Goal: Task Accomplishment & Management: Use online tool/utility

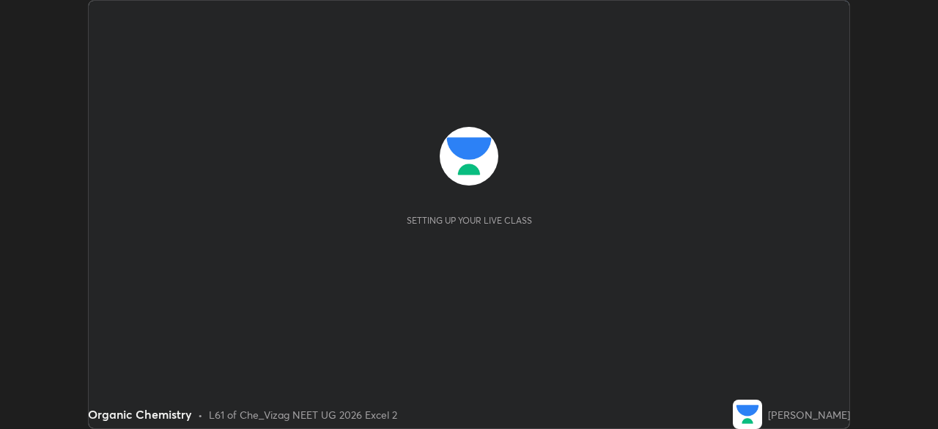
scroll to position [429, 937]
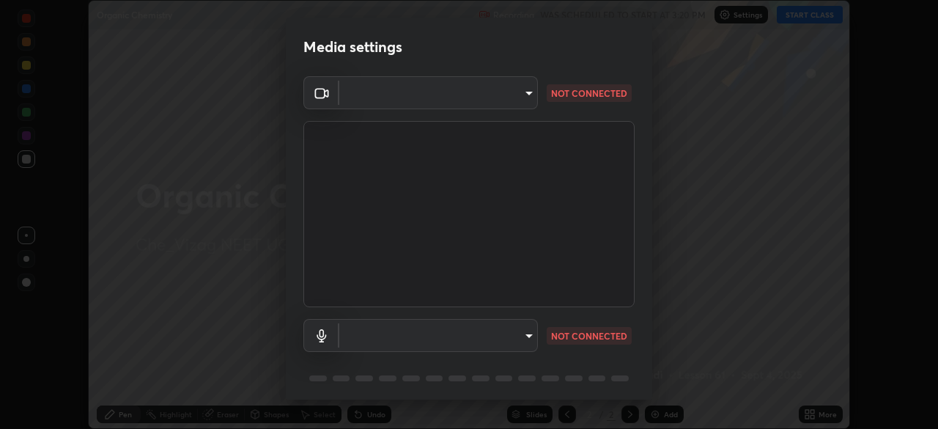
type input "9030359f7c1cf0004fce98ac6cf02813a309f03a5d2a02a0d6cb05d96ece7ecb"
type input "58badc799dd79e5c4291eb963c5bc4db382abaa5d9ef067596152dbe5c7e72c8"
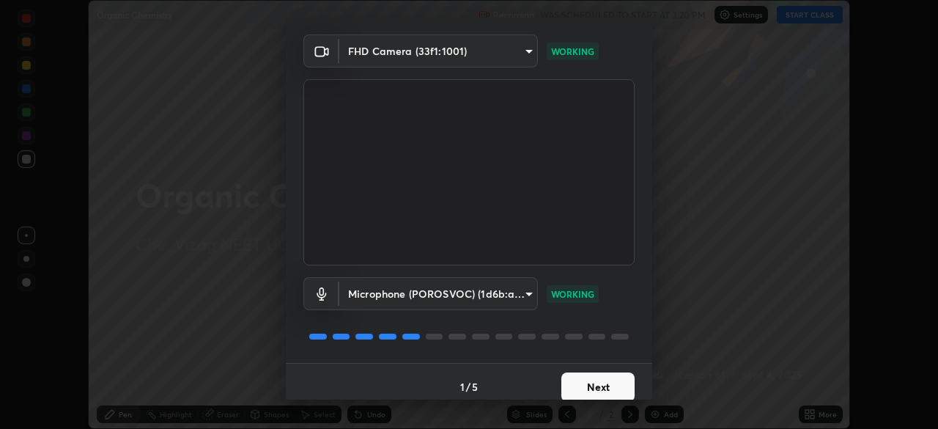
scroll to position [52, 0]
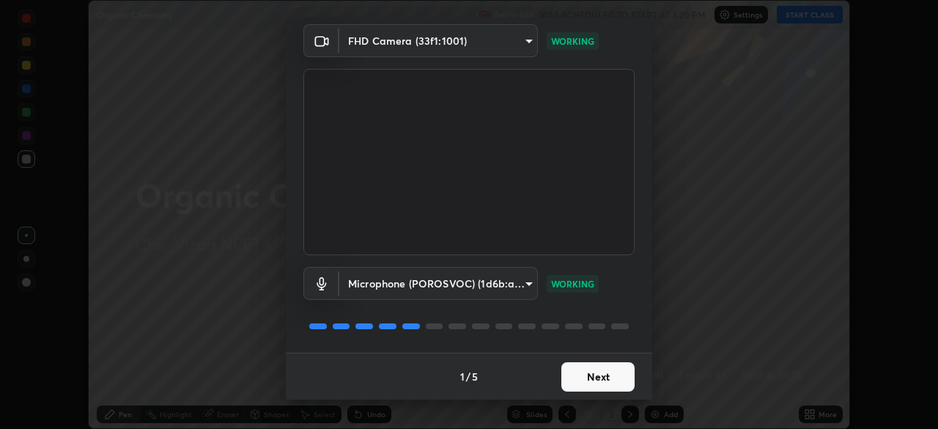
click at [602, 374] on button "Next" at bounding box center [597, 376] width 73 height 29
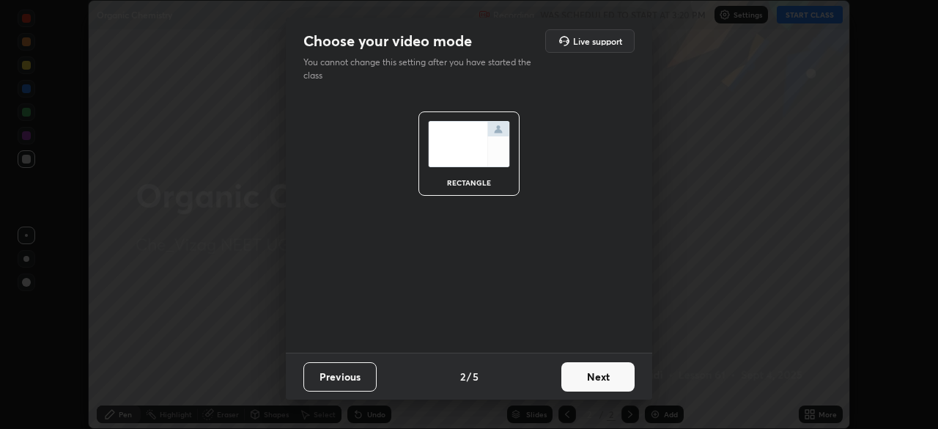
click at [605, 375] on button "Next" at bounding box center [597, 376] width 73 height 29
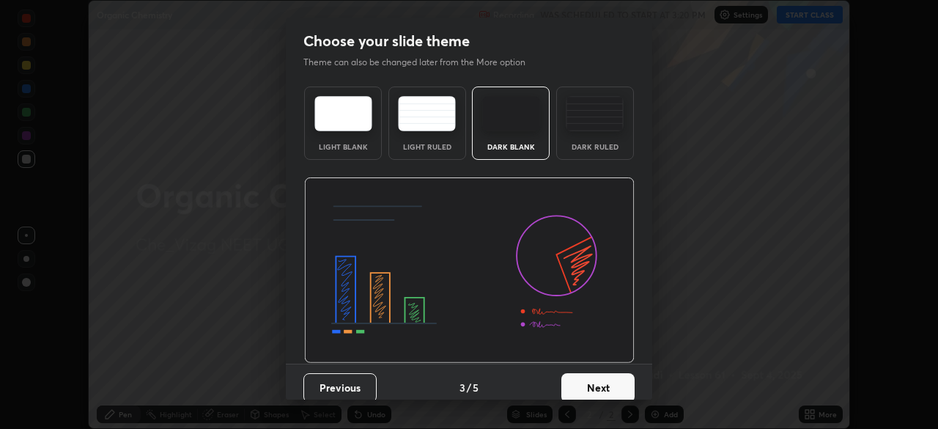
click at [596, 377] on button "Next" at bounding box center [597, 387] width 73 height 29
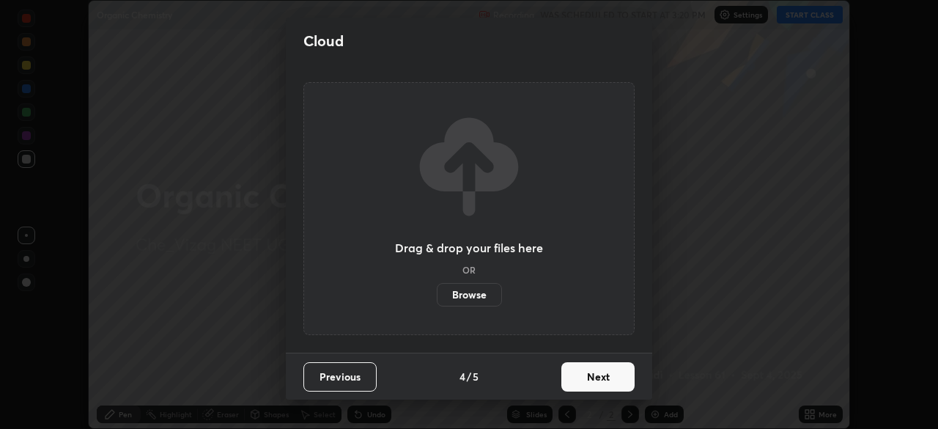
click at [605, 375] on button "Next" at bounding box center [597, 376] width 73 height 29
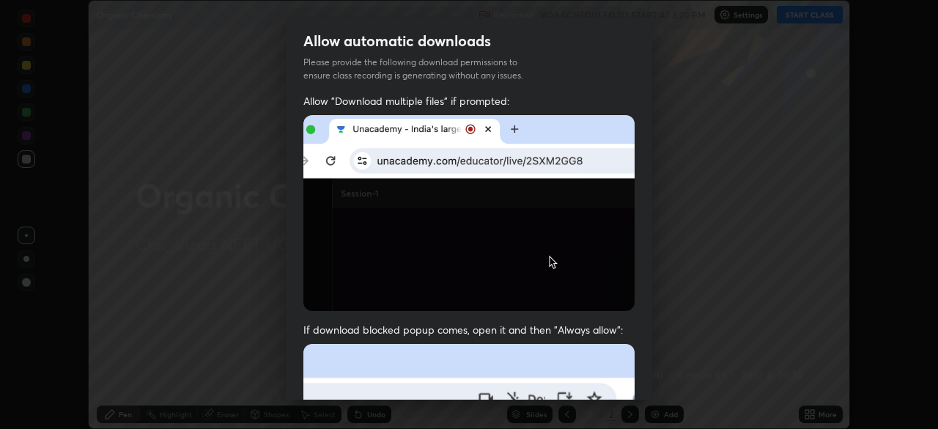
click at [685, 200] on div "Allow automatic downloads Please provide the following download permissions to …" at bounding box center [469, 214] width 938 height 429
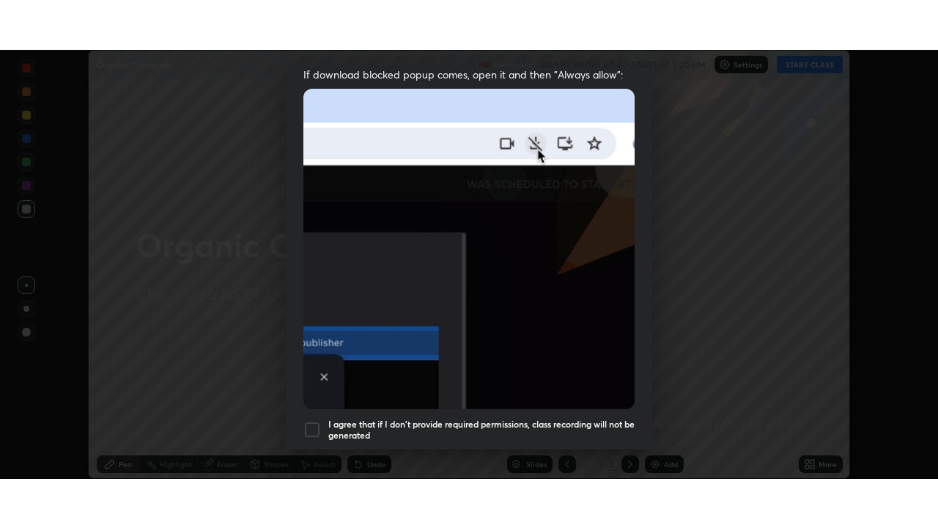
scroll to position [351, 0]
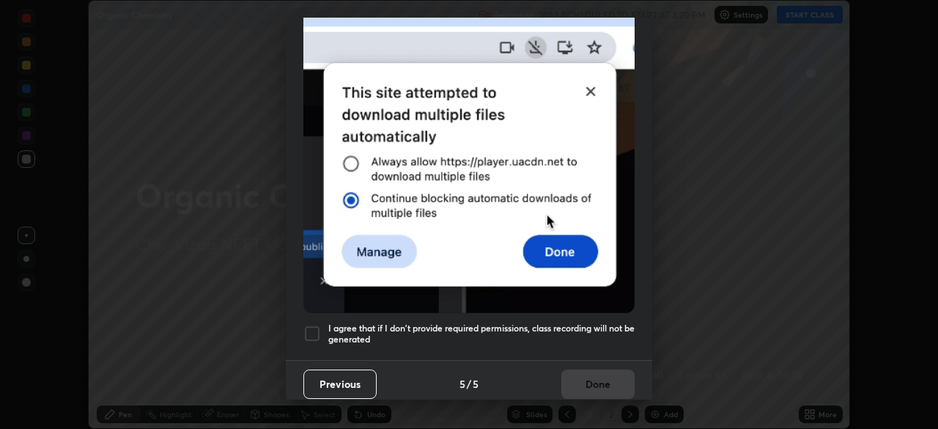
click at [306, 325] on div at bounding box center [312, 334] width 18 height 18
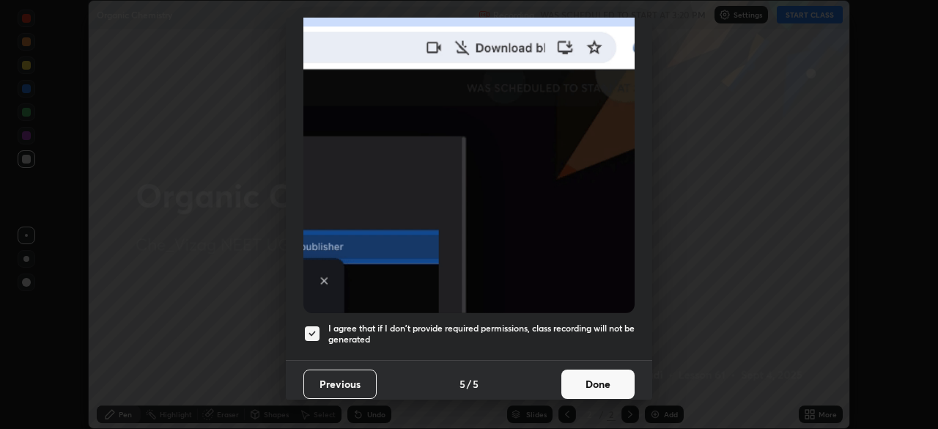
click at [594, 371] on button "Done" at bounding box center [597, 383] width 73 height 29
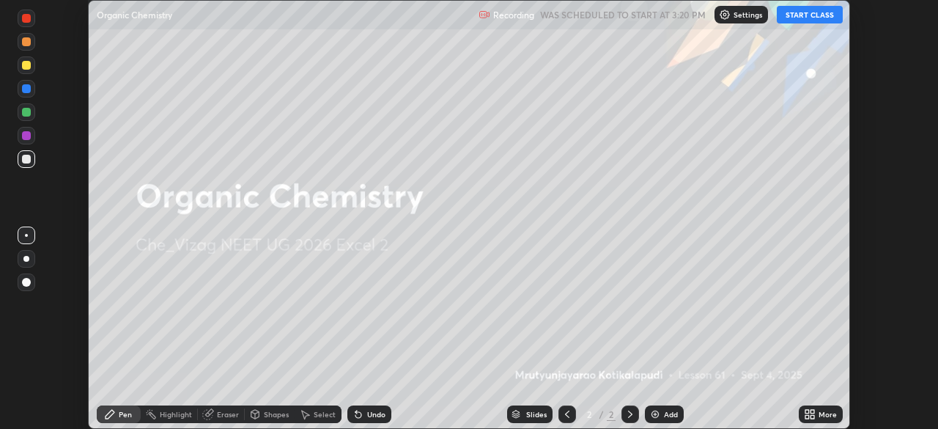
click at [668, 413] on div "Add" at bounding box center [671, 413] width 14 height 7
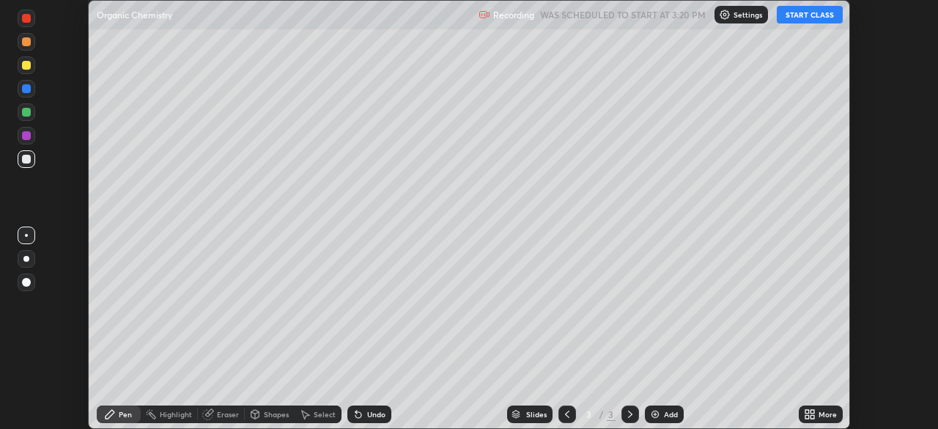
click at [819, 410] on div "More" at bounding box center [828, 413] width 18 height 7
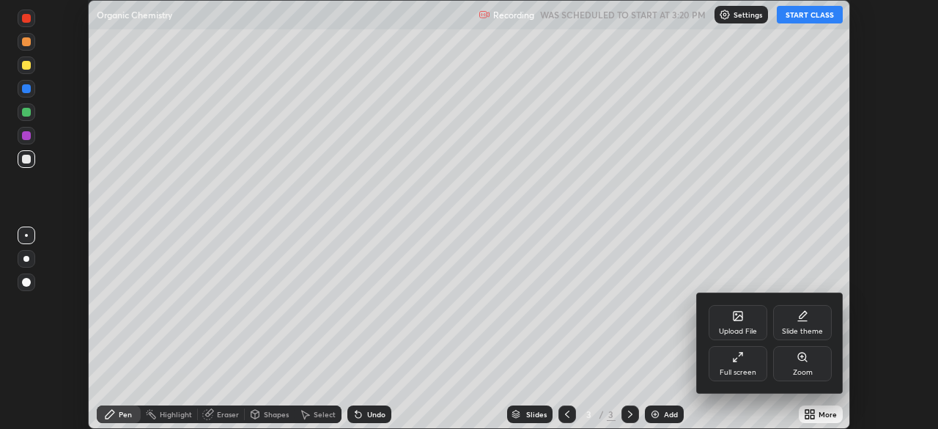
click at [740, 354] on icon at bounding box center [741, 355] width 4 height 4
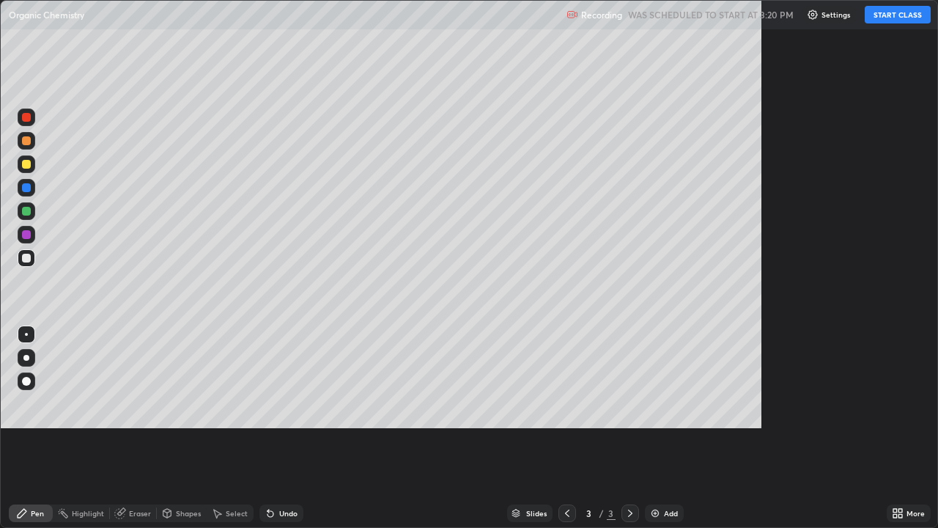
scroll to position [528, 938]
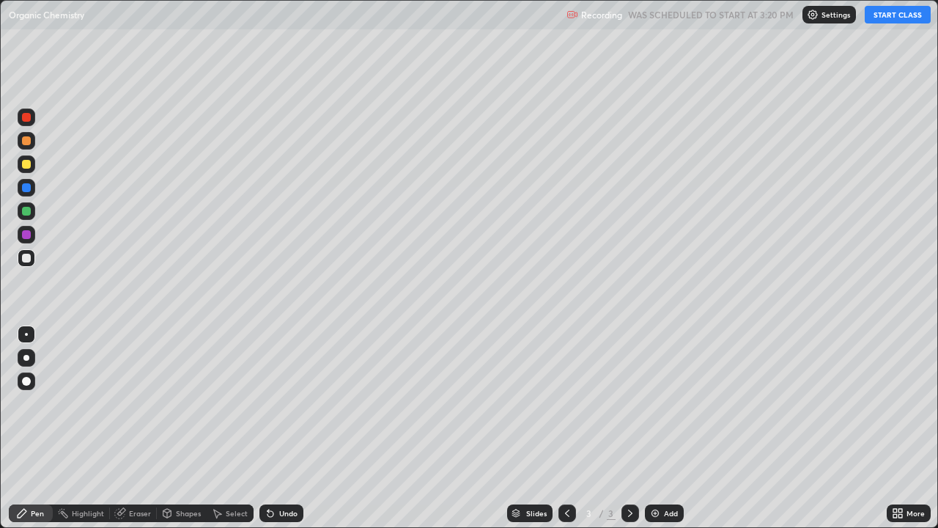
click at [894, 12] on button "START CLASS" at bounding box center [898, 15] width 66 height 18
click at [675, 428] on div "Add" at bounding box center [671, 512] width 14 height 7
click at [135, 428] on div "Eraser" at bounding box center [140, 512] width 22 height 7
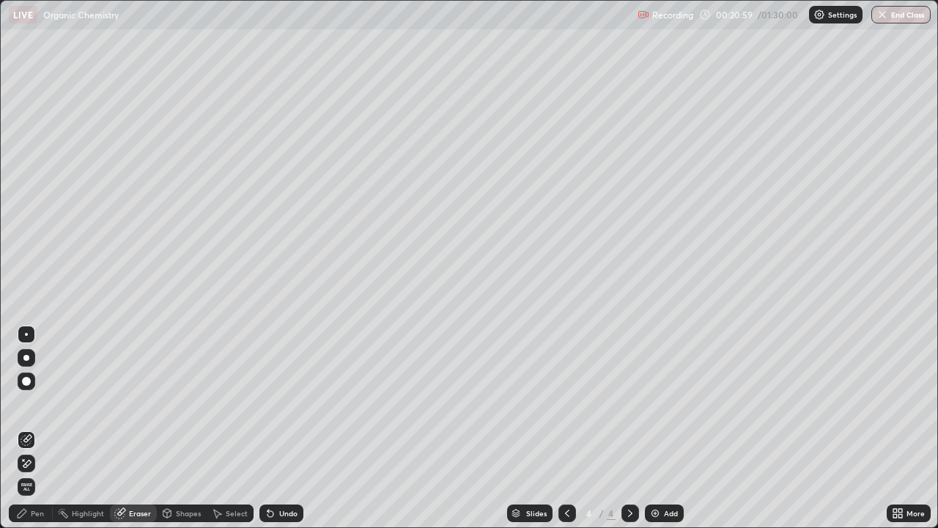
click at [31, 428] on div "Pen" at bounding box center [37, 512] width 13 height 7
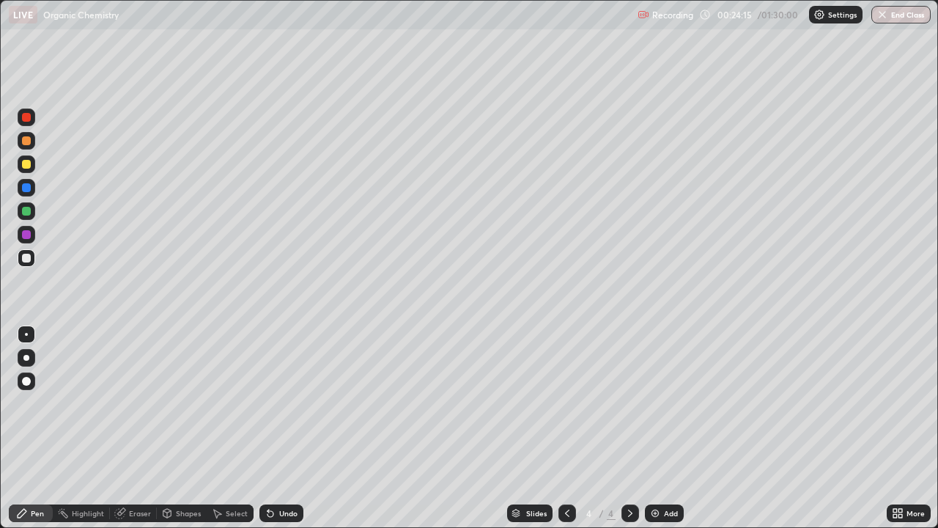
click at [671, 428] on div "Add" at bounding box center [671, 512] width 14 height 7
click at [567, 428] on icon at bounding box center [567, 512] width 4 height 7
click at [629, 428] on icon at bounding box center [630, 513] width 12 height 12
click at [129, 428] on div "Eraser" at bounding box center [140, 512] width 22 height 7
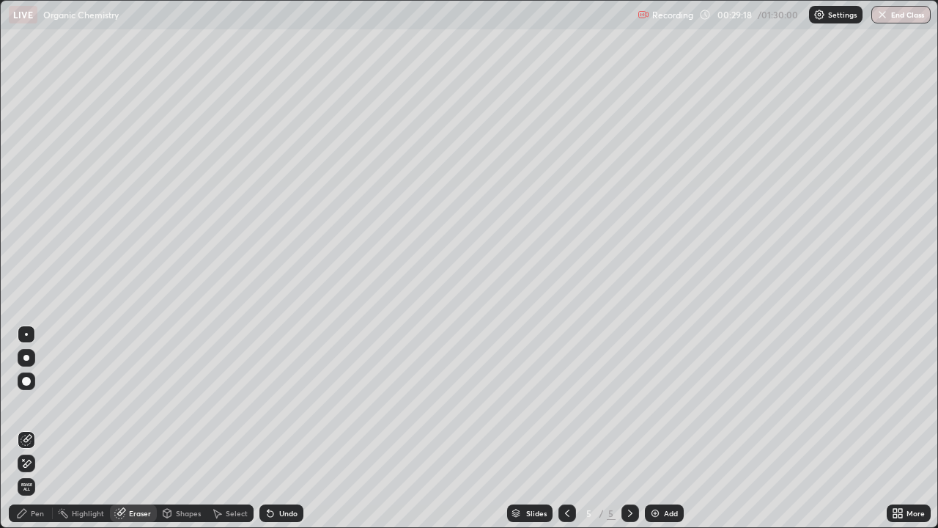
click at [37, 428] on div "Pen" at bounding box center [37, 512] width 13 height 7
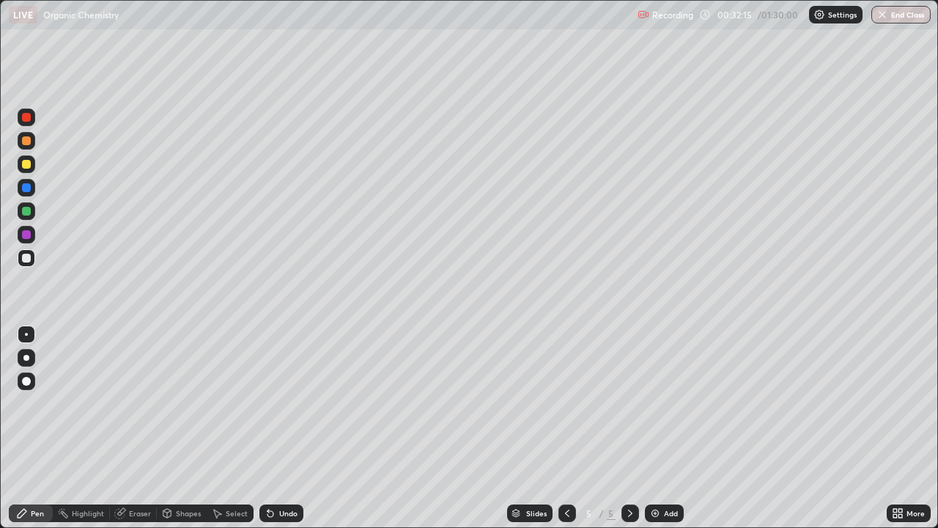
click at [673, 428] on div "Add" at bounding box center [671, 512] width 14 height 7
click at [135, 428] on div "Eraser" at bounding box center [133, 513] width 47 height 18
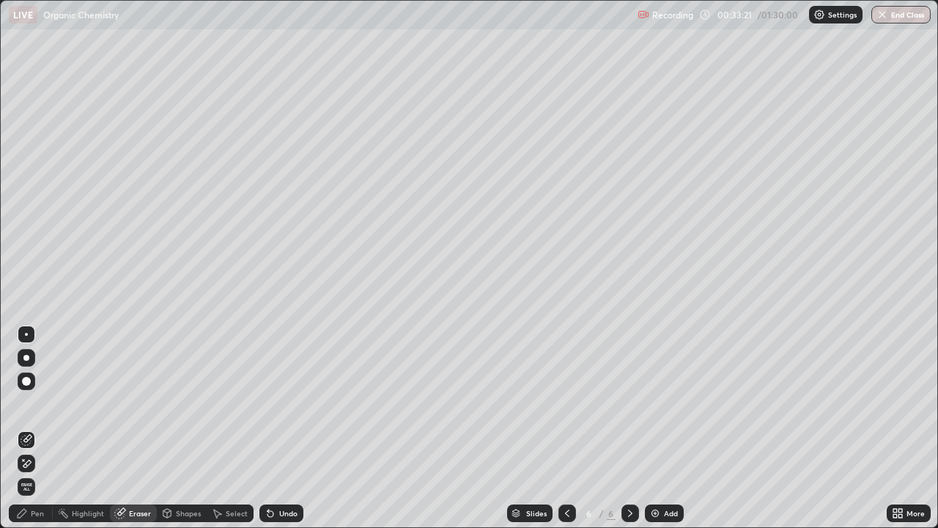
click at [34, 428] on div "Pen" at bounding box center [37, 512] width 13 height 7
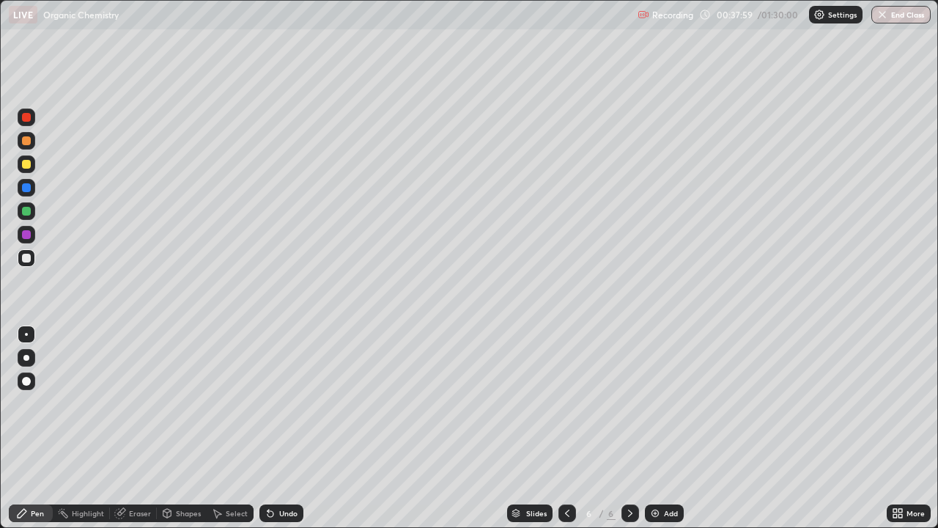
click at [662, 428] on div "Add" at bounding box center [664, 513] width 39 height 18
click at [673, 428] on div "Add" at bounding box center [671, 512] width 14 height 7
click at [545, 428] on div "Slides" at bounding box center [529, 513] width 45 height 18
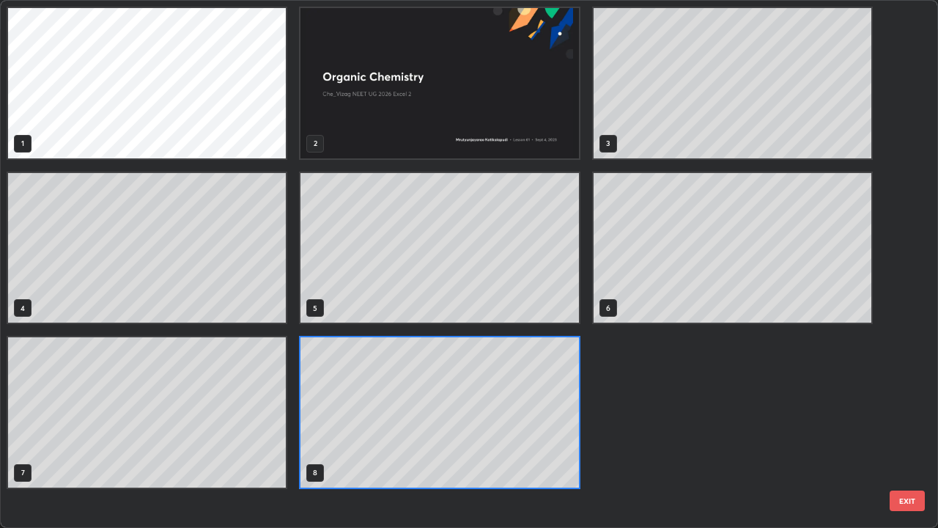
scroll to position [522, 929]
click at [550, 428] on div "1 2 3 4 5 6 7 8" at bounding box center [456, 264] width 911 height 526
click at [549, 428] on div "1 2 3 4 5 6 7 8" at bounding box center [456, 264] width 911 height 526
